Goal: Transaction & Acquisition: Purchase product/service

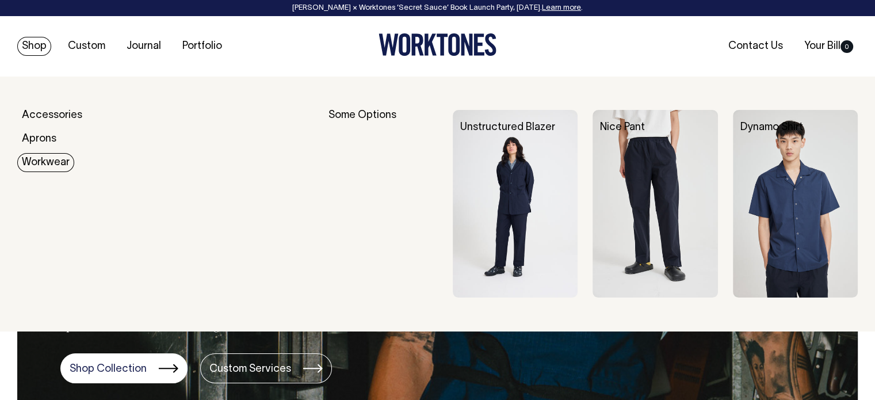
click at [47, 159] on link "Workwear" at bounding box center [45, 162] width 57 height 19
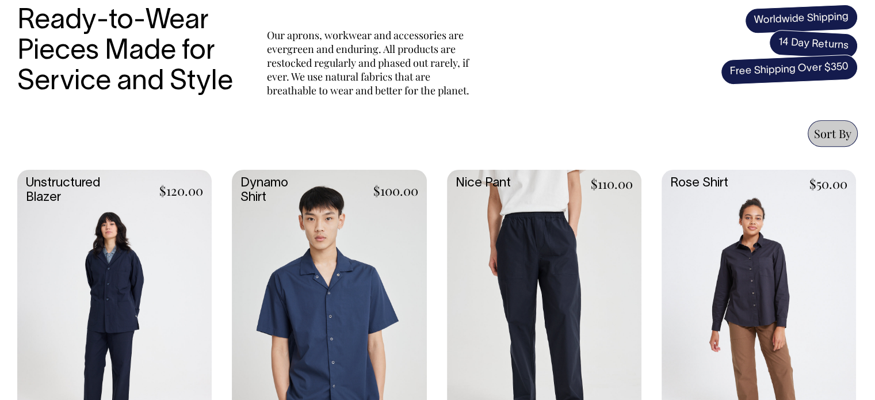
scroll to position [402, 0]
click at [127, 274] on link at bounding box center [114, 314] width 194 height 289
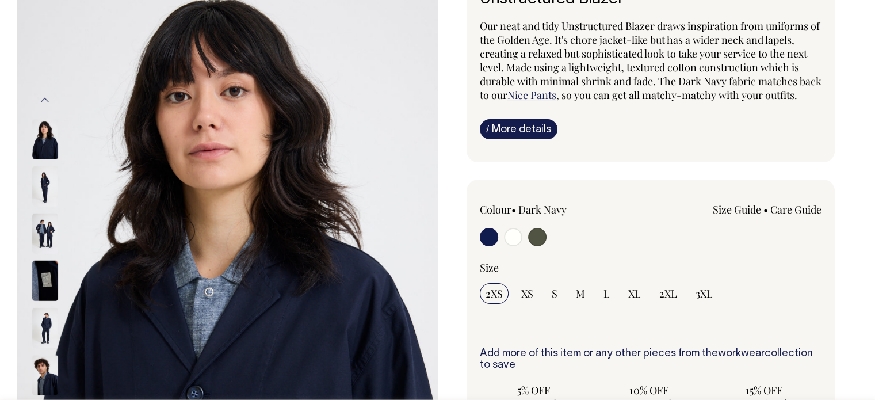
scroll to position [115, 0]
